Goal: Task Accomplishment & Management: Complete application form

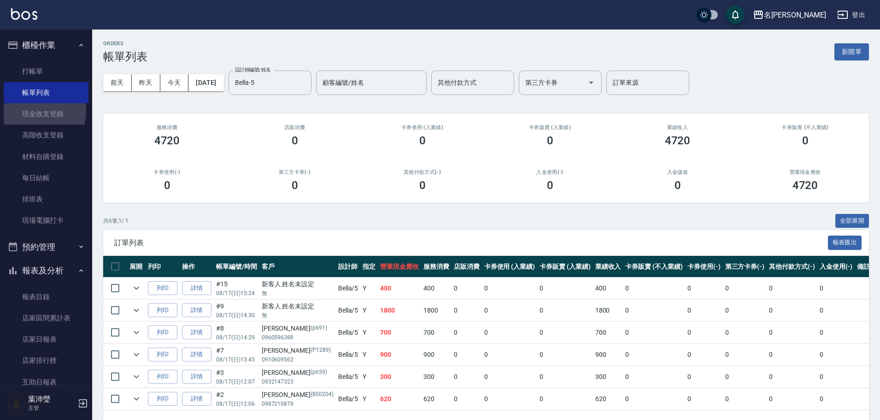
drag, startPoint x: 8, startPoint y: 109, endPoint x: 281, endPoint y: 178, distance: 281.8
click at [8, 109] on link "現金收支登錄" at bounding box center [46, 113] width 85 height 21
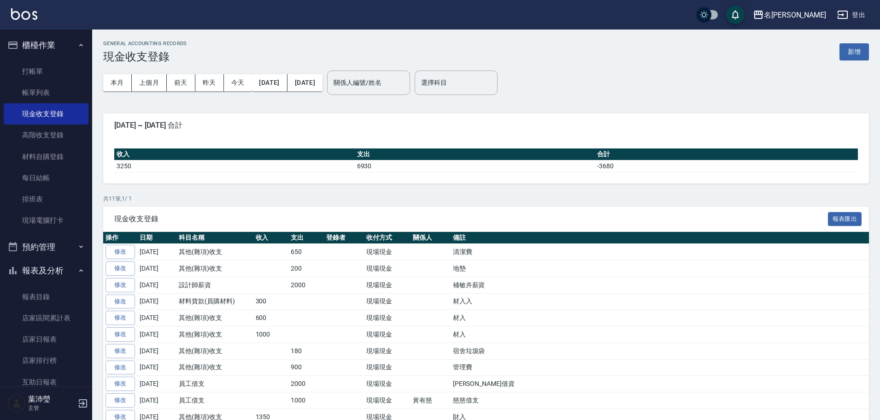
click at [776, 364] on td "管理費" at bounding box center [660, 367] width 418 height 17
click at [59, 78] on link "打帳單" at bounding box center [46, 71] width 85 height 21
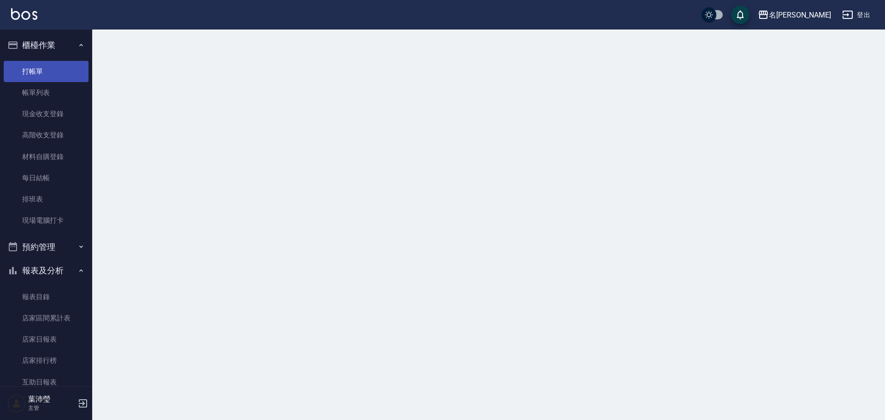
click at [61, 76] on link "打帳單" at bounding box center [46, 71] width 85 height 21
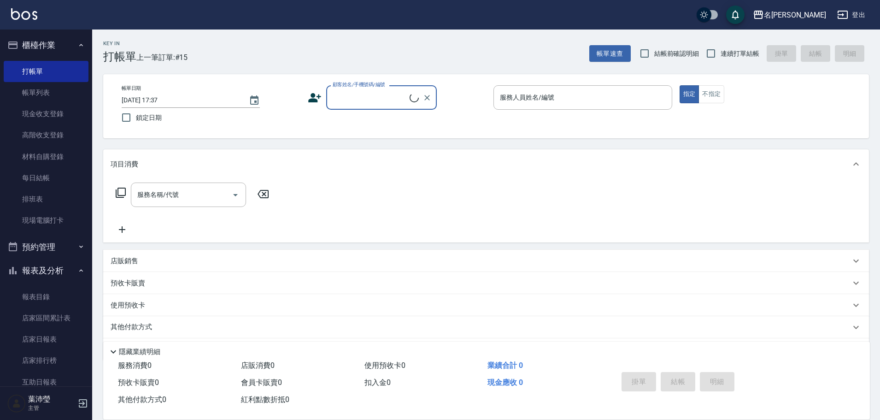
click at [383, 94] on input "顧客姓名/手機號碼/編號" at bounding box center [369, 97] width 79 height 16
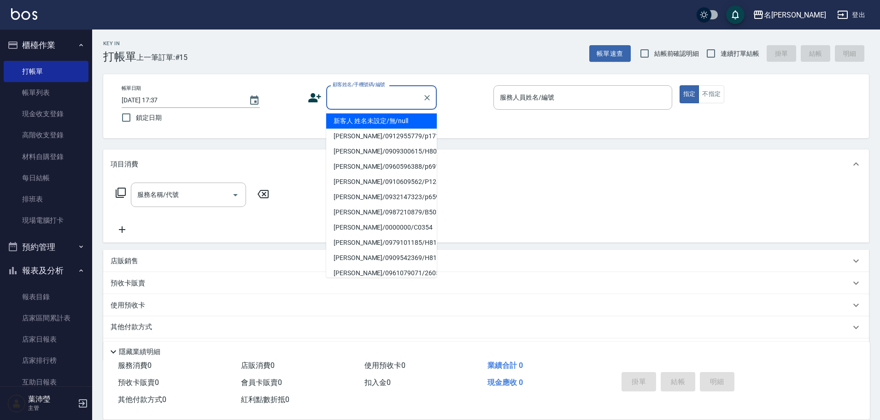
drag, startPoint x: 379, startPoint y: 120, endPoint x: 274, endPoint y: 161, distance: 112.8
click at [379, 120] on li "新客人 姓名未設定/無/null" at bounding box center [381, 120] width 111 height 15
type input "新客人 姓名未設定/無/null"
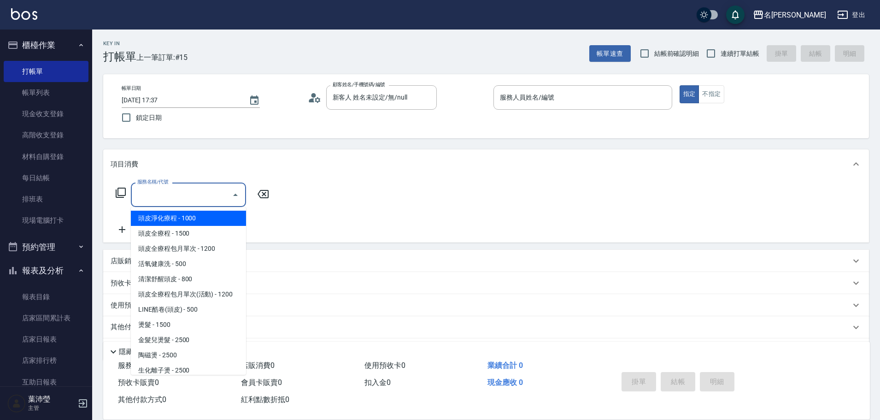
click at [189, 200] on input "服務名稱/代號" at bounding box center [181, 195] width 93 height 16
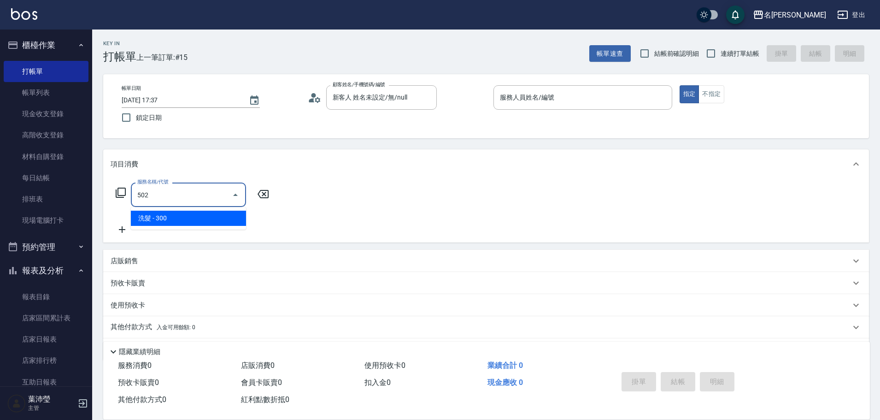
type input "洗髮(502)"
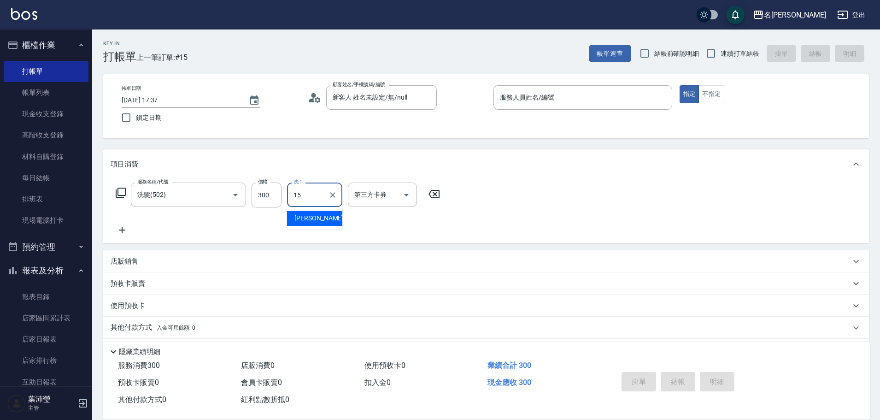
type input "慈均-15"
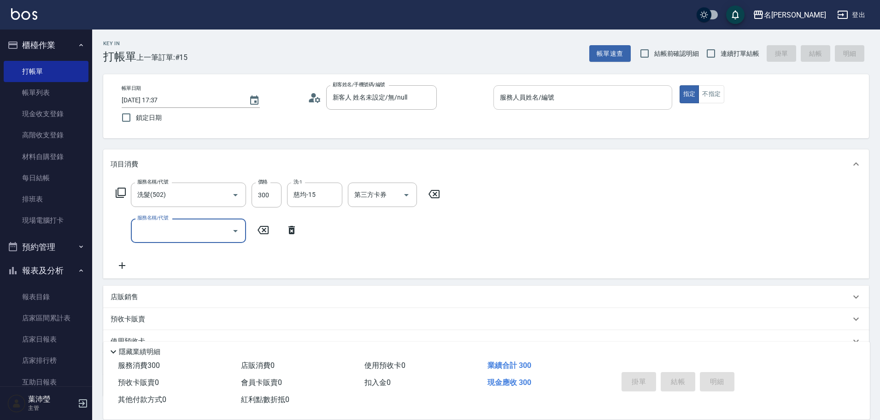
click at [538, 99] on input "服務人員姓名/編號" at bounding box center [583, 97] width 170 height 16
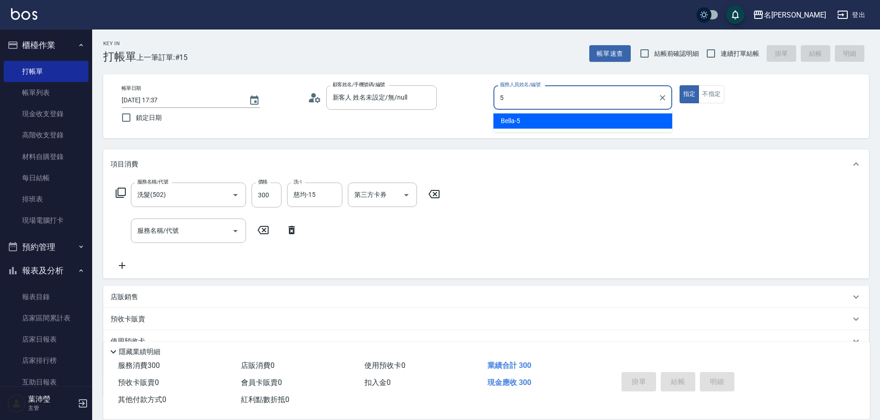
type input "5"
type button "true"
type input "Bella-5"
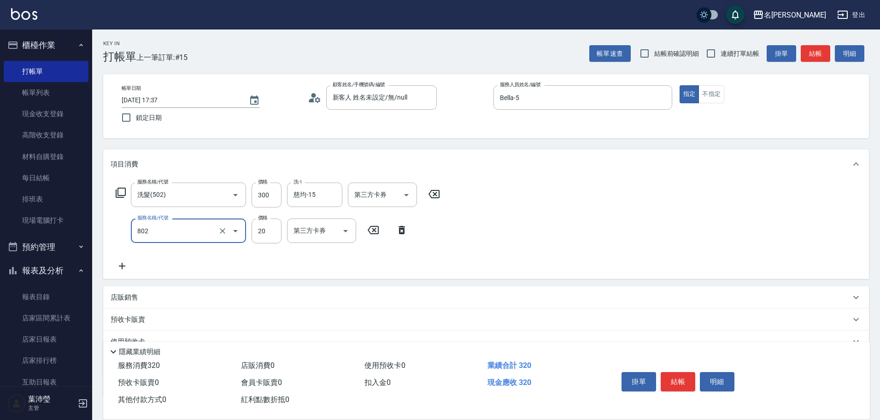
type input "潤絲(802)"
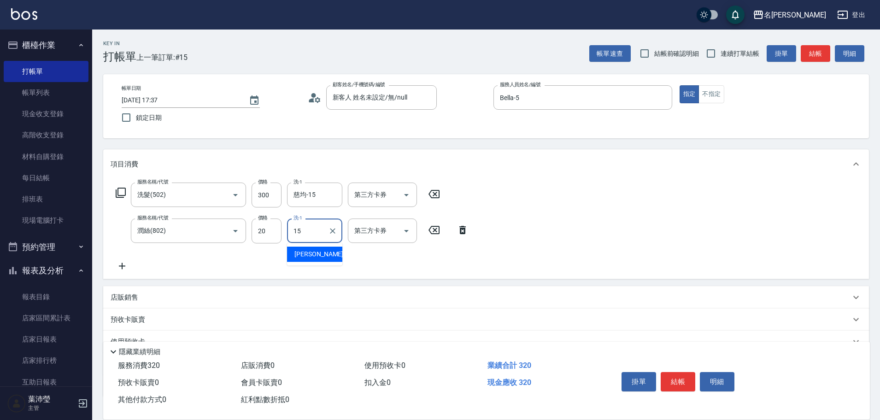
type input "慈均-15"
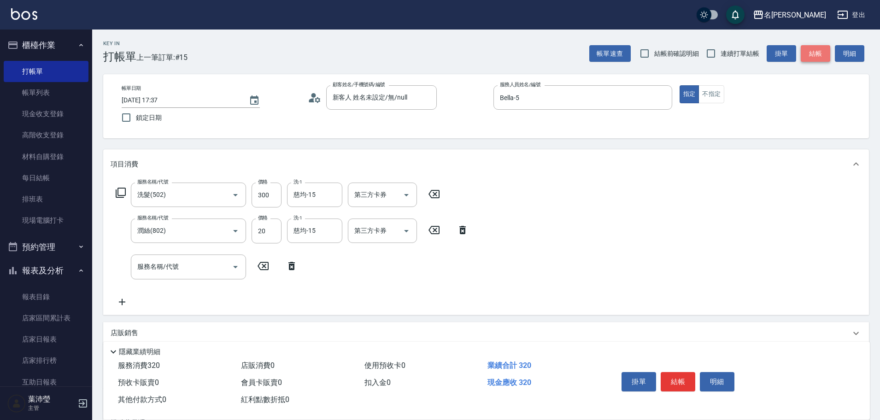
click at [820, 57] on button "結帳" at bounding box center [815, 53] width 29 height 17
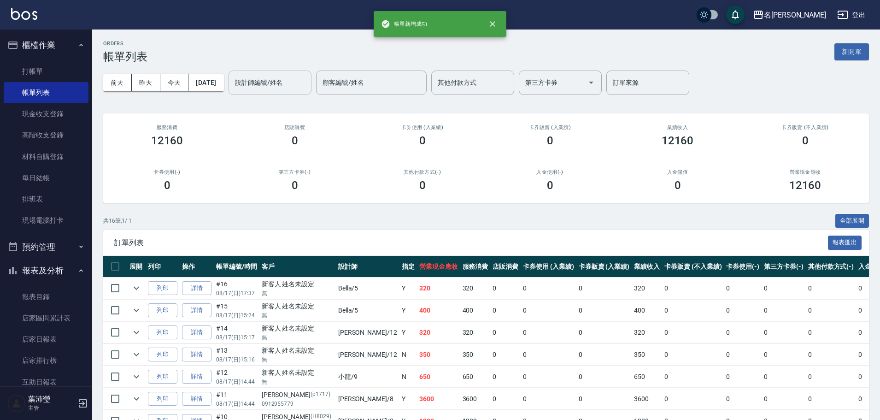
click at [281, 84] on input "設計師編號/姓名" at bounding box center [270, 83] width 75 height 16
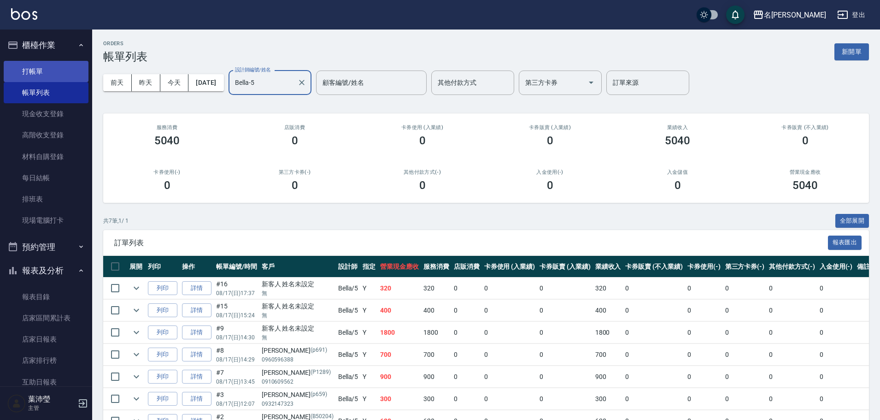
type input "Bella-5"
click at [66, 65] on link "打帳單" at bounding box center [46, 71] width 85 height 21
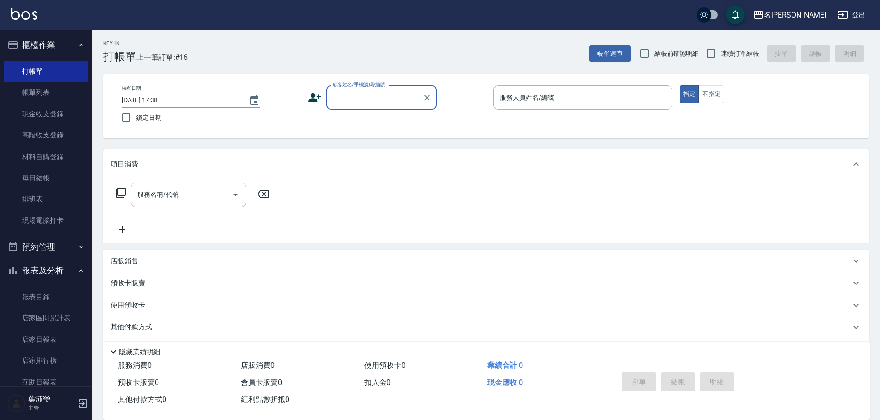
click at [368, 95] on input "顧客姓名/手機號碼/編號" at bounding box center [374, 97] width 88 height 16
type input "馬"
